Goal: Navigation & Orientation: Find specific page/section

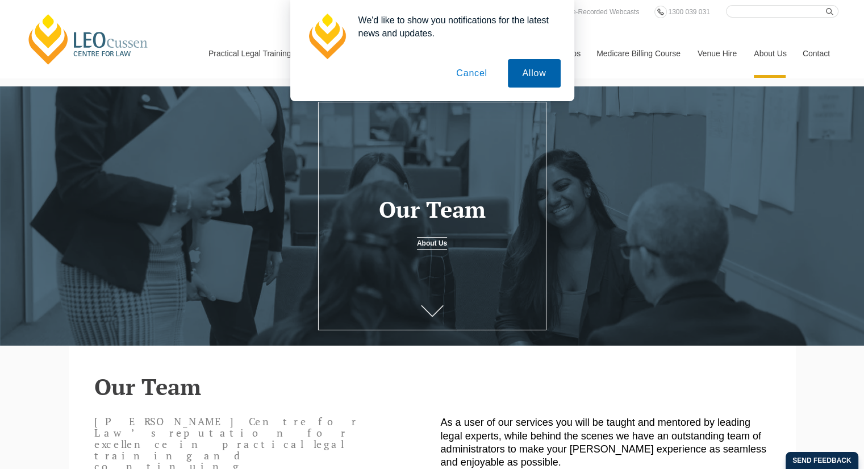
click at [531, 76] on button "Allow" at bounding box center [534, 73] width 52 height 28
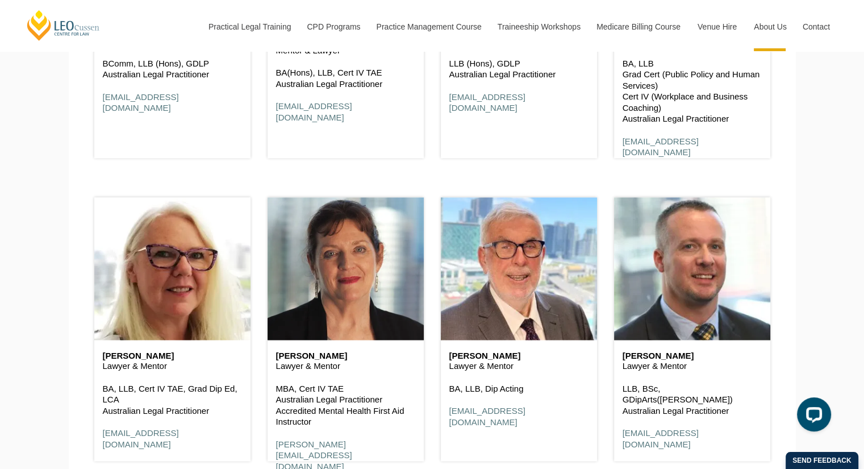
scroll to position [2954, 0]
